Goal: Transaction & Acquisition: Book appointment/travel/reservation

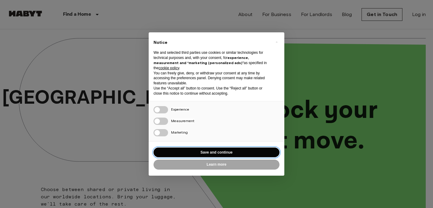
click at [221, 153] on button "Save and continue" at bounding box center [216, 153] width 126 height 10
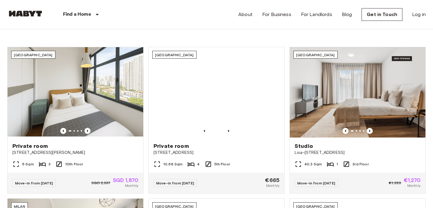
scroll to position [192, 0]
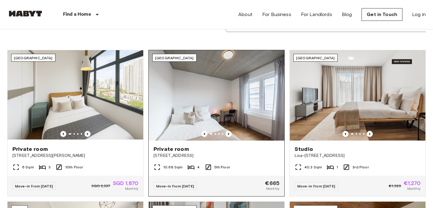
click at [238, 97] on img at bounding box center [217, 95] width 136 height 90
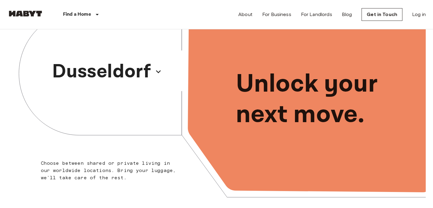
scroll to position [16, 0]
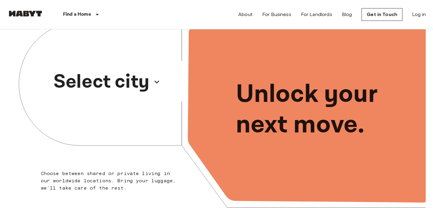
click at [134, 73] on p "Select city" at bounding box center [102, 81] width 96 height 29
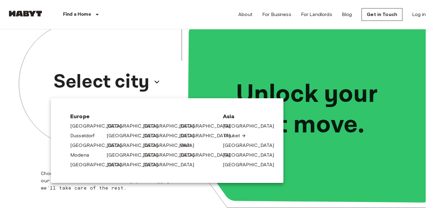
click at [233, 136] on link "Phuket" at bounding box center [235, 135] width 22 height 7
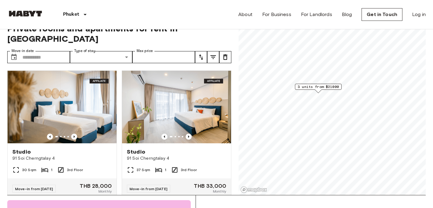
scroll to position [14, 0]
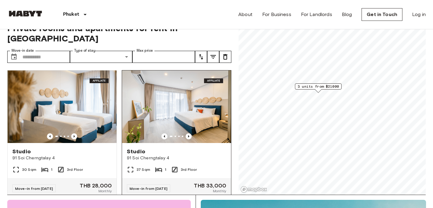
click at [190, 96] on img at bounding box center [176, 107] width 109 height 73
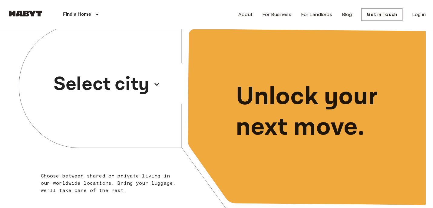
scroll to position [16, 0]
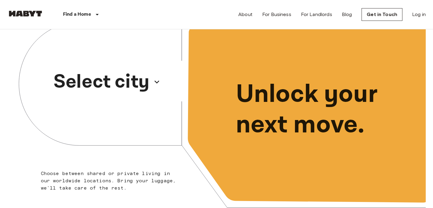
click at [101, 97] on button "Select city" at bounding box center [107, 82] width 112 height 33
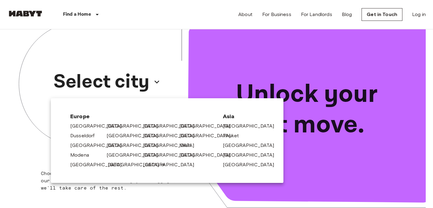
click at [120, 167] on link "[GEOGRAPHIC_DATA]" at bounding box center [137, 164] width 58 height 7
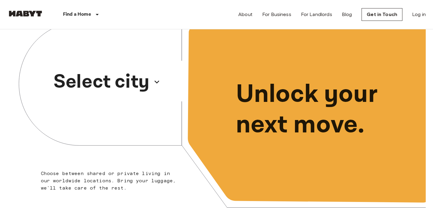
click at [143, 81] on p "Select city" at bounding box center [102, 81] width 96 height 29
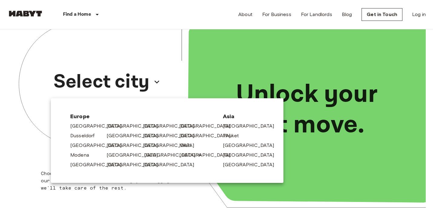
click at [149, 157] on link "[GEOGRAPHIC_DATA]" at bounding box center [173, 155] width 58 height 7
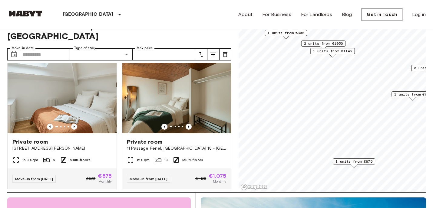
scroll to position [140, 0]
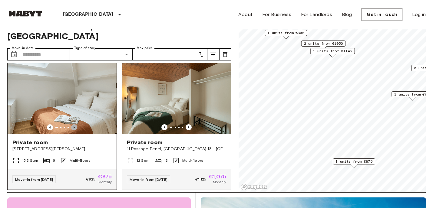
click at [74, 126] on icon "Previous image" at bounding box center [74, 127] width 1 height 2
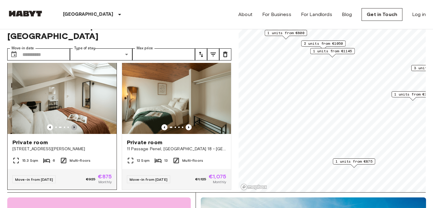
click at [74, 126] on icon "Previous image" at bounding box center [74, 127] width 1 height 2
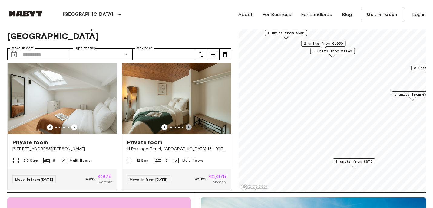
click at [188, 124] on icon "Previous image" at bounding box center [189, 127] width 6 height 6
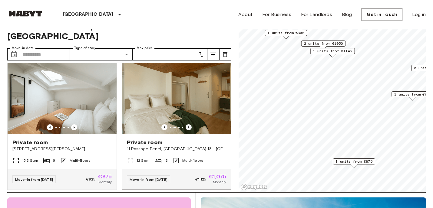
click at [188, 124] on icon "Previous image" at bounding box center [189, 127] width 6 height 6
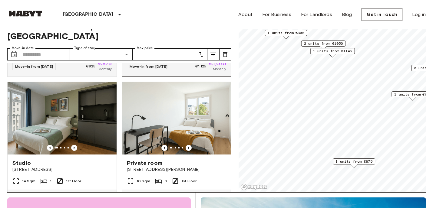
scroll to position [255, 0]
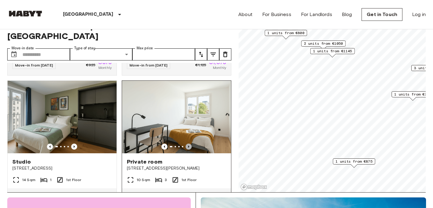
click at [188, 146] on icon "Previous image" at bounding box center [188, 147] width 1 height 2
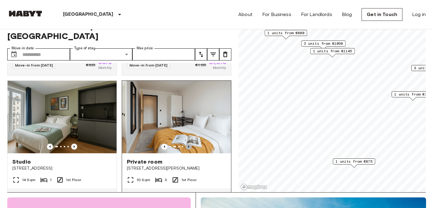
click at [188, 146] on icon "Previous image" at bounding box center [188, 147] width 1 height 2
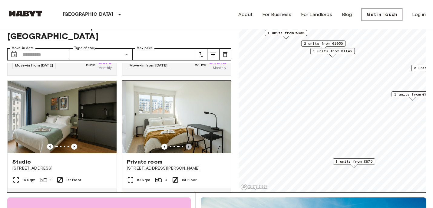
click at [188, 146] on icon "Previous image" at bounding box center [188, 147] width 1 height 2
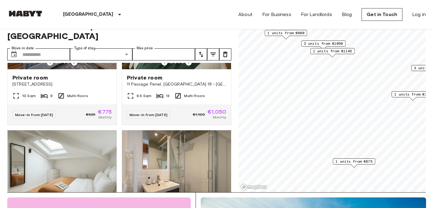
scroll to position [0, 0]
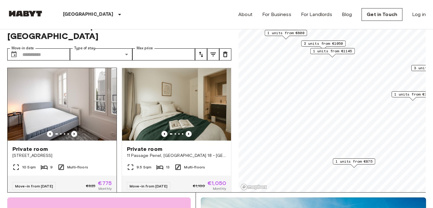
click at [67, 96] on img at bounding box center [62, 104] width 109 height 73
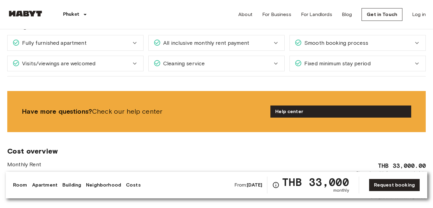
scroll to position [679, 0]
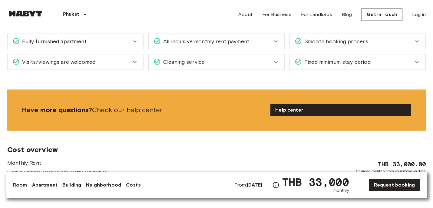
click at [132, 58] on icon at bounding box center [134, 61] width 7 height 7
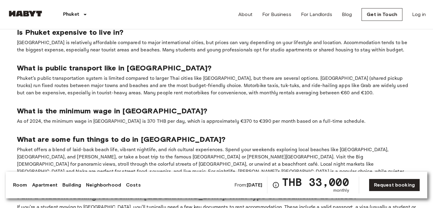
scroll to position [1087, 0]
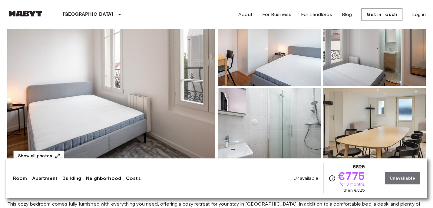
click at [128, 112] on img at bounding box center [111, 87] width 208 height 161
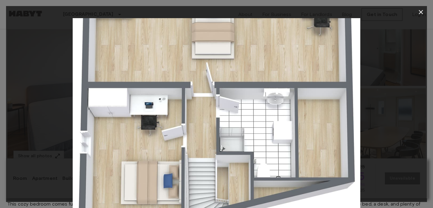
click at [421, 14] on icon "button" at bounding box center [420, 11] width 7 height 7
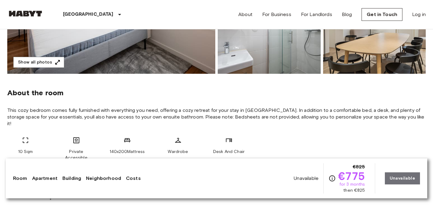
scroll to position [180, 0]
